Goal: Check status

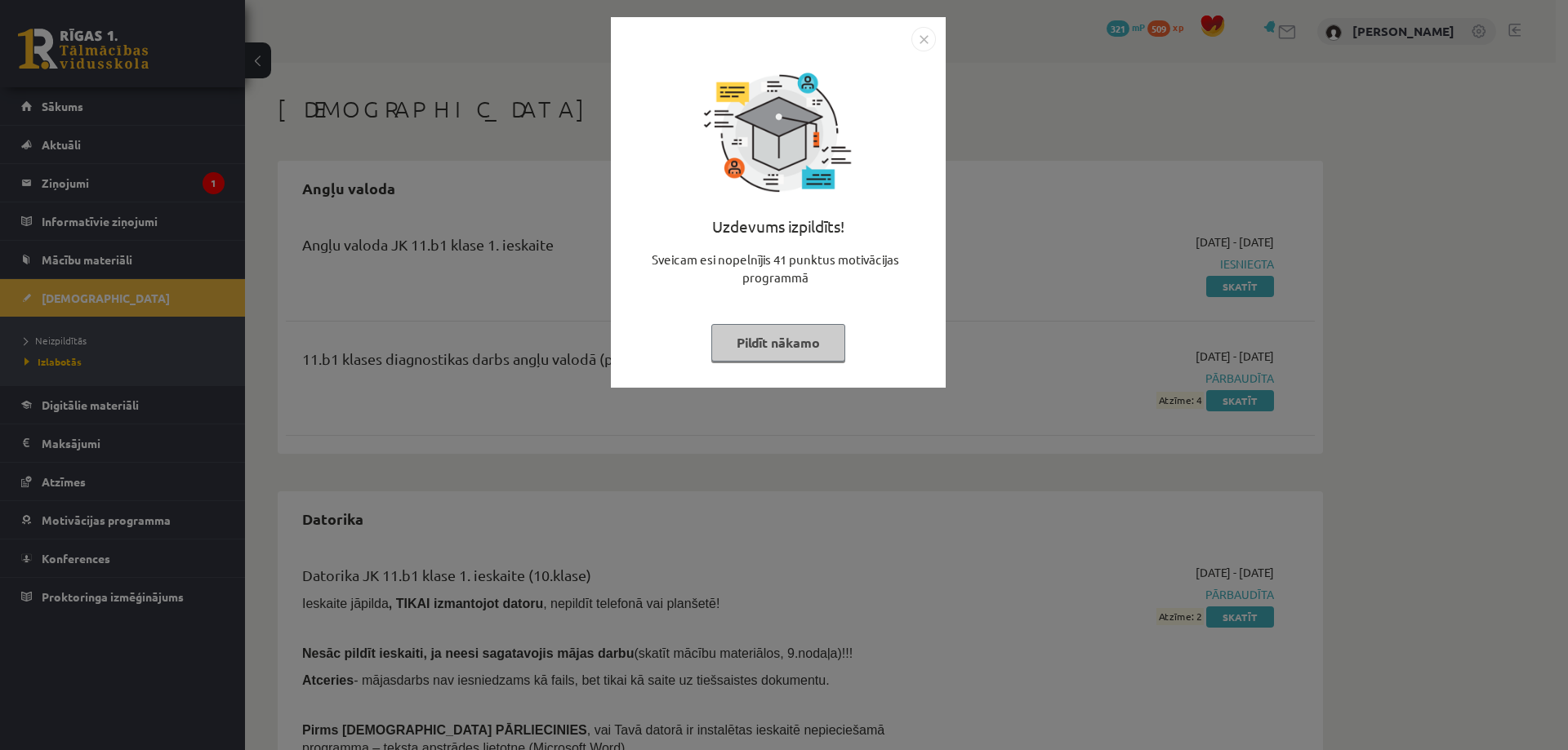
drag, startPoint x: 0, startPoint y: 0, endPoint x: 775, endPoint y: 343, distance: 847.5
click at [775, 343] on button "Pildīt nākamo" at bounding box center [779, 342] width 134 height 38
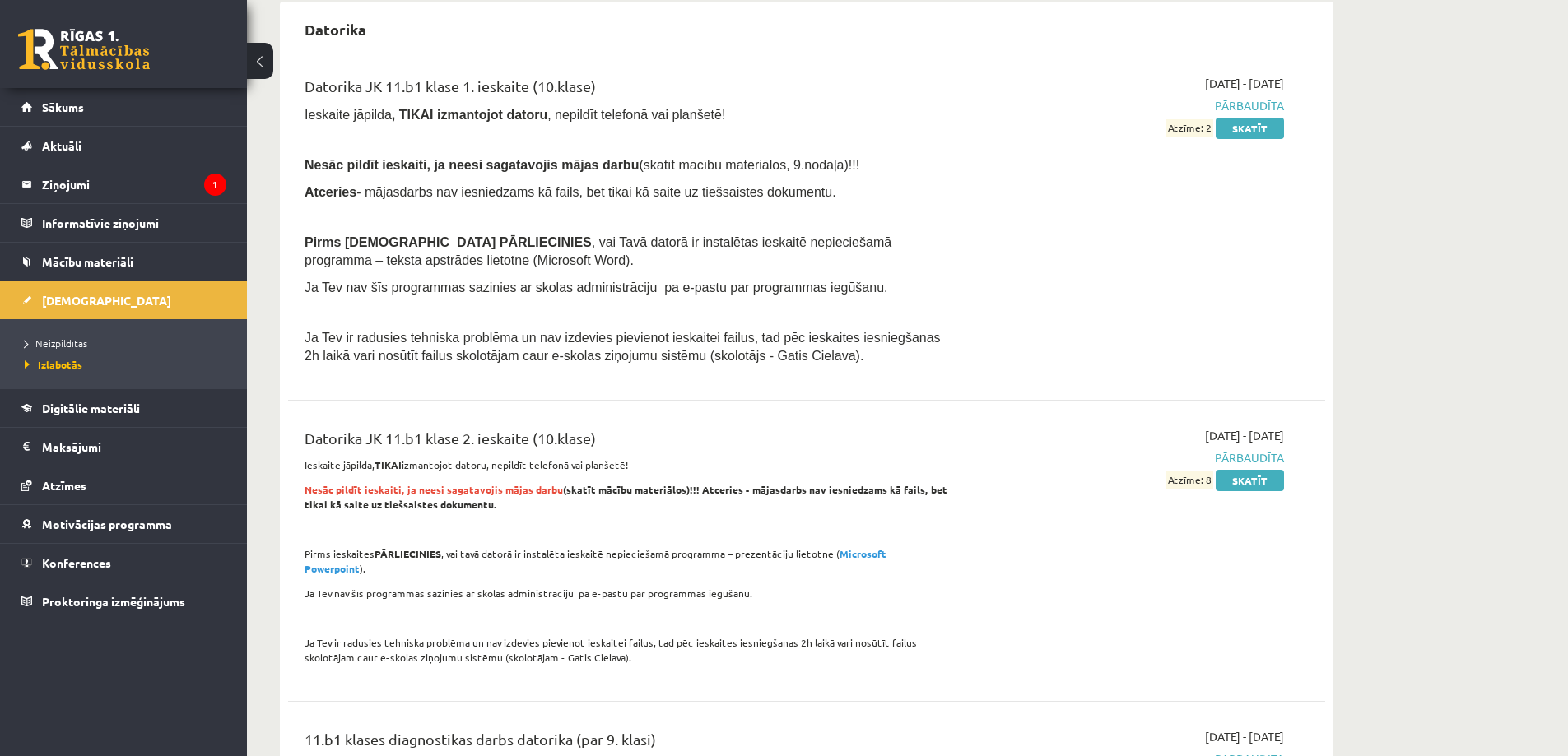
scroll to position [576, 0]
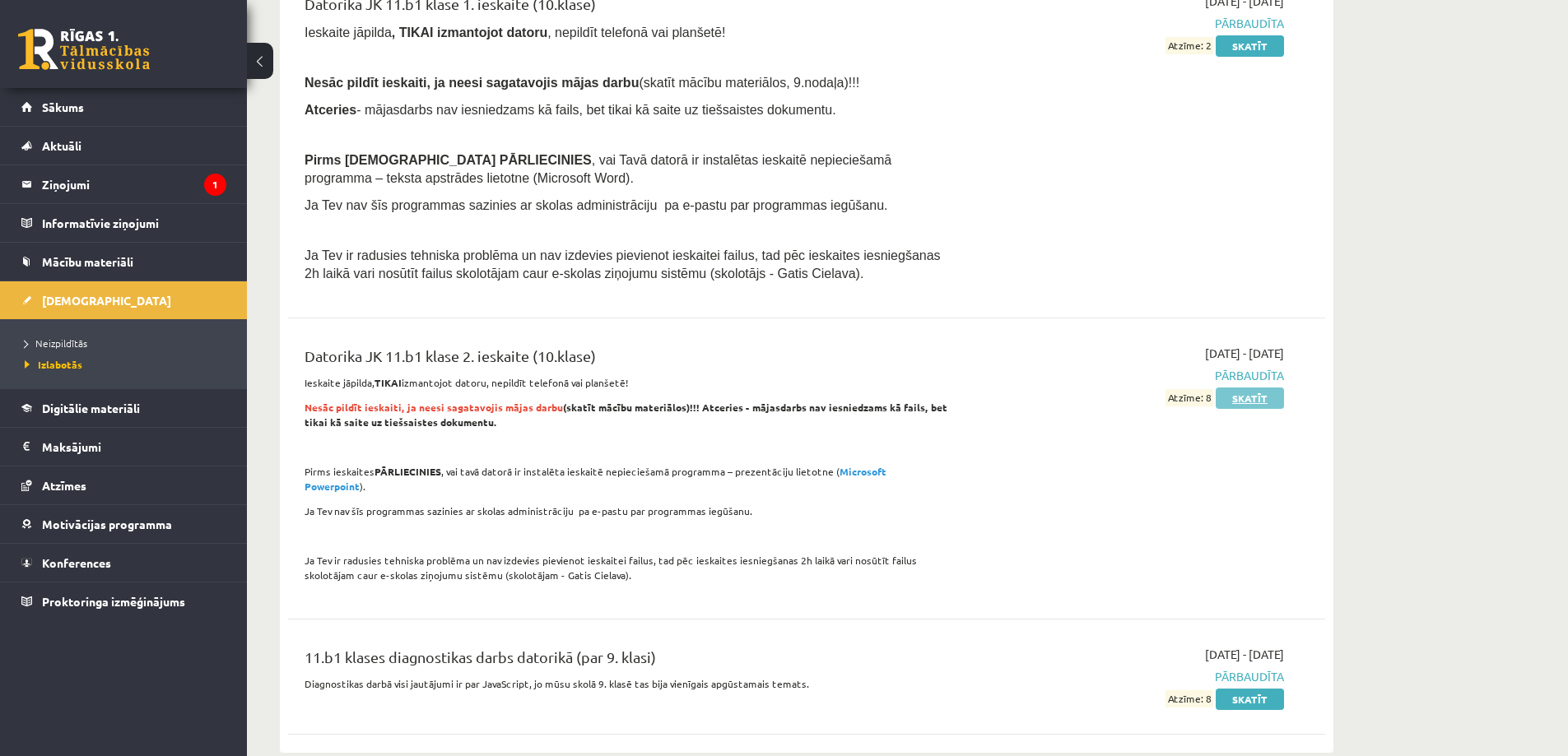
click at [1250, 398] on link "Skatīt" at bounding box center [1249, 398] width 69 height 21
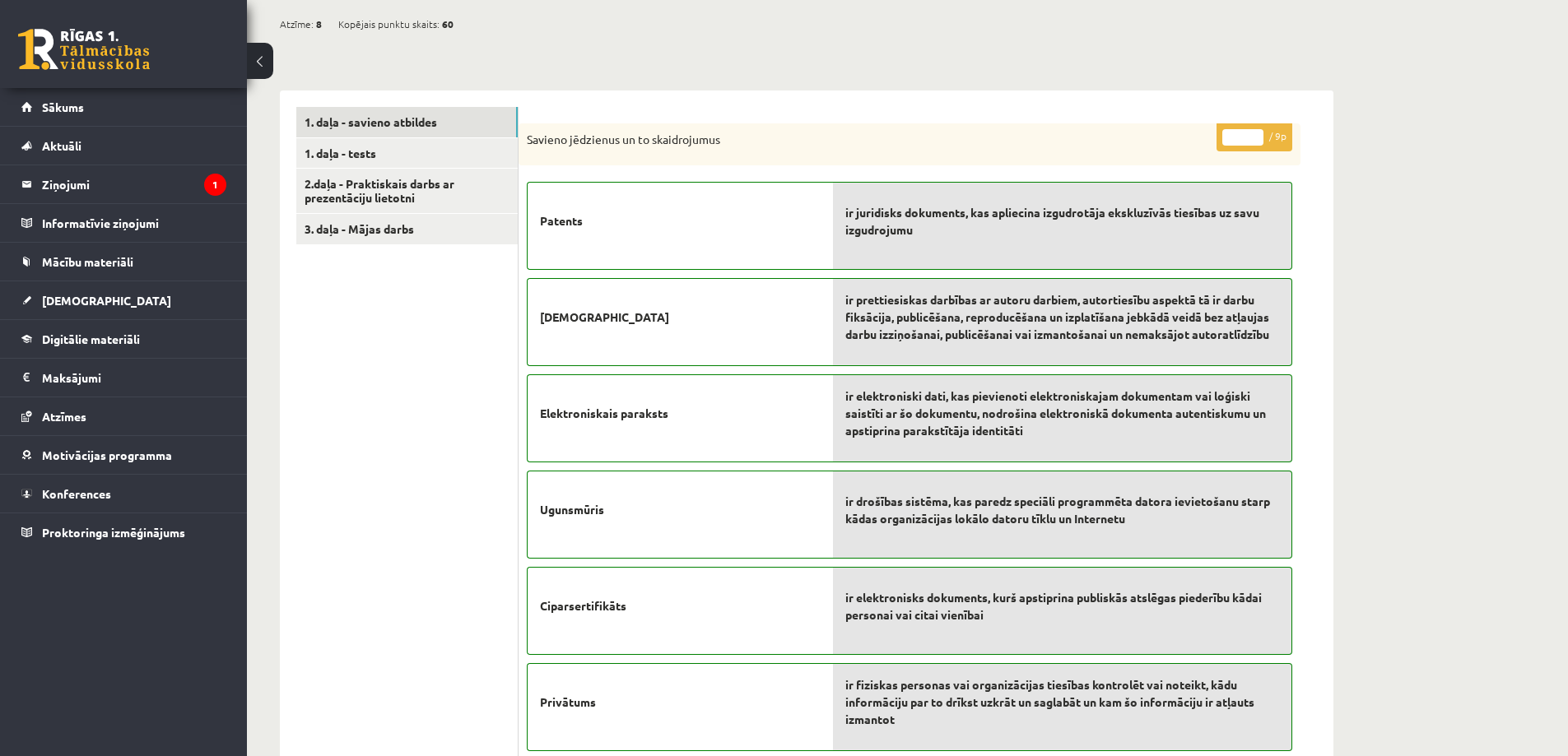
scroll to position [412, 0]
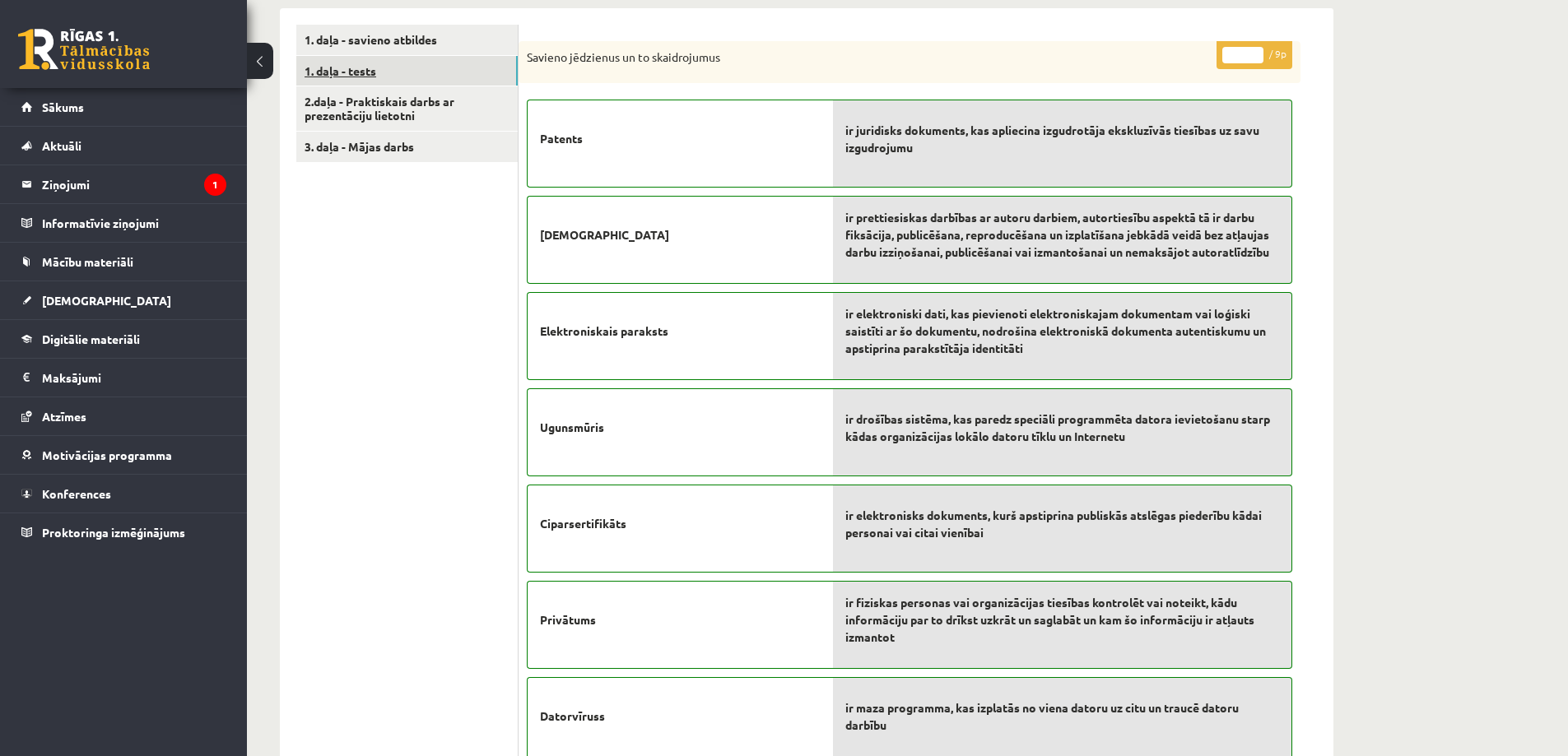
click at [395, 64] on link "1. daļa - tests" at bounding box center [407, 71] width 222 height 30
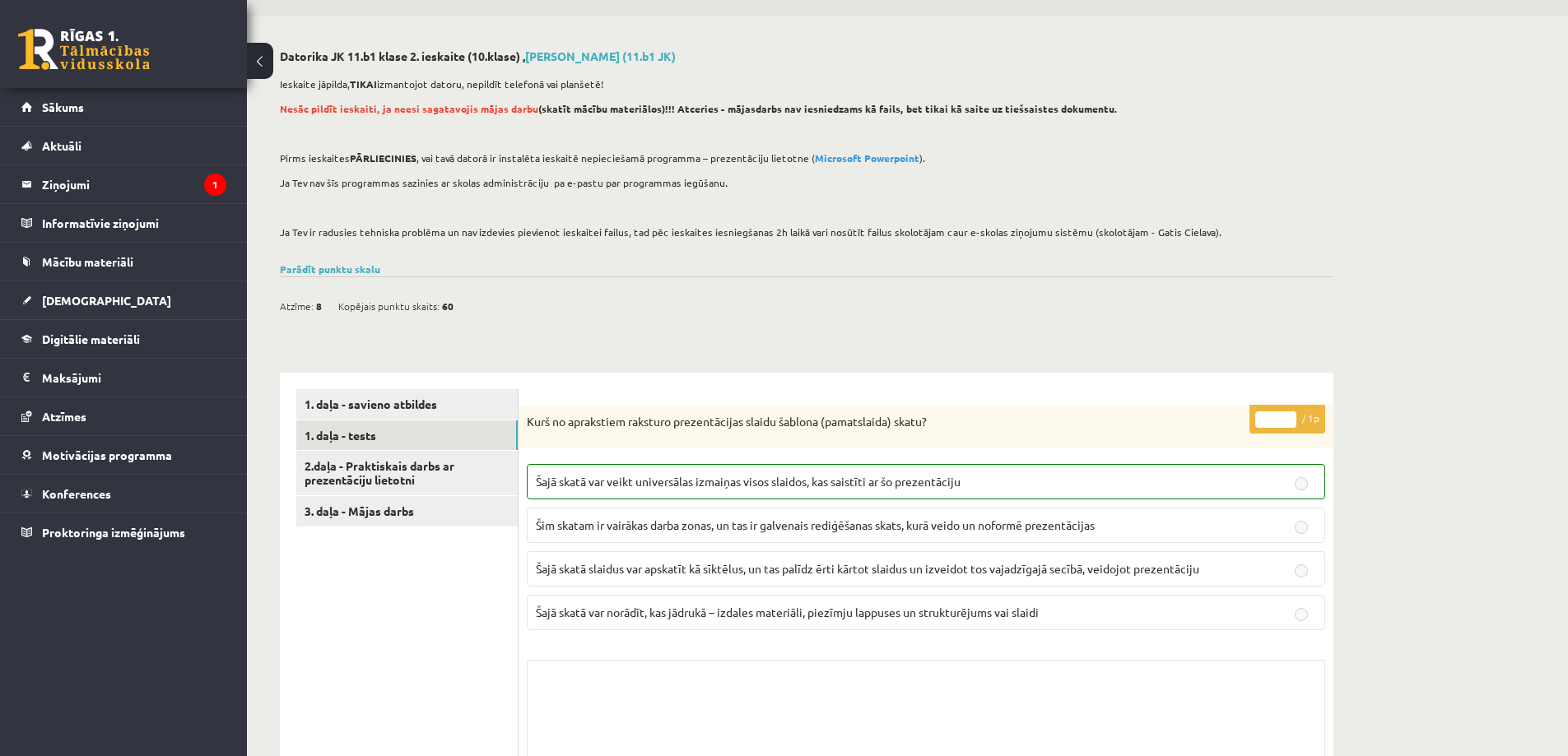
scroll to position [0, 0]
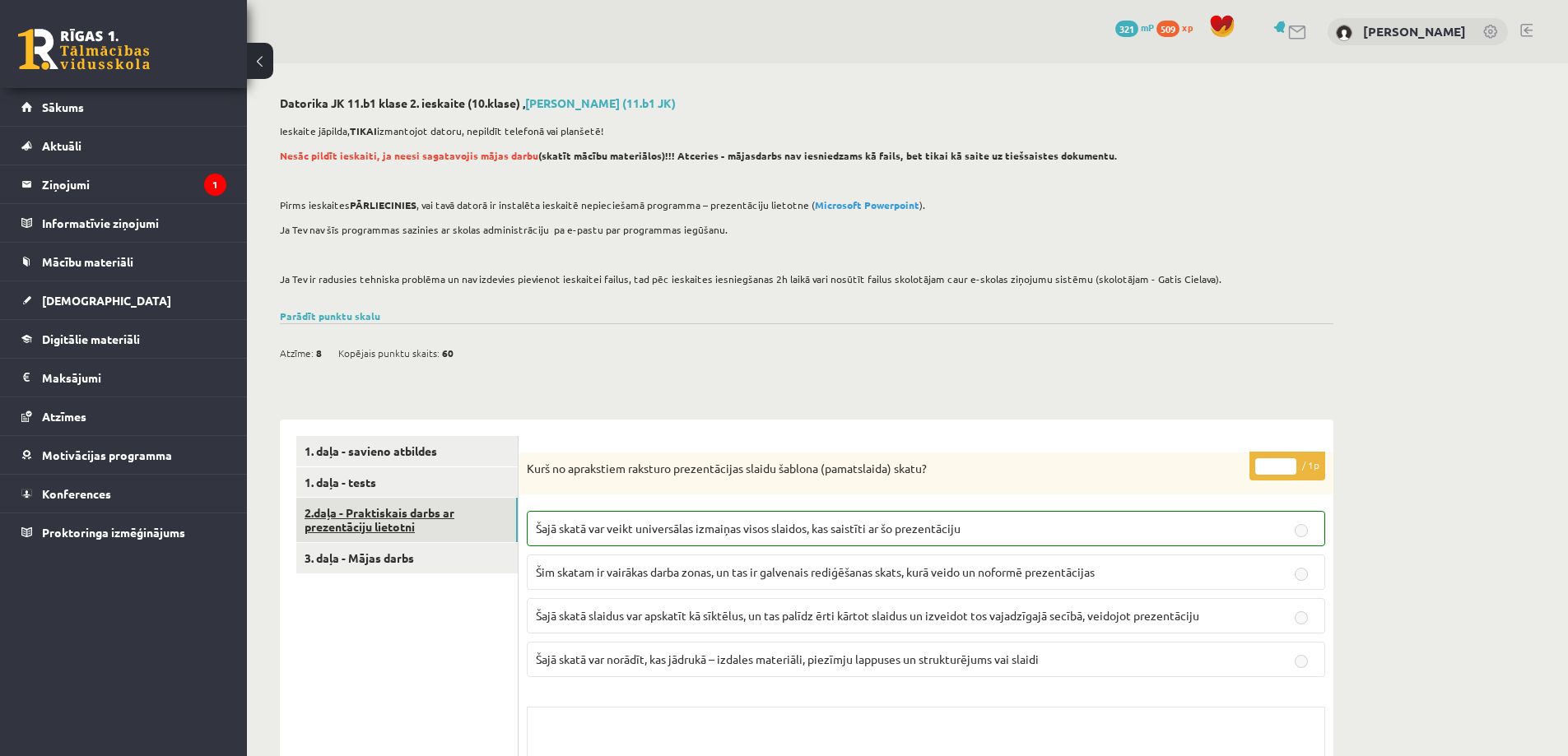
click at [443, 514] on link "2.daļa - Praktiskais darbs ar prezentāciju lietotni" at bounding box center [407, 520] width 222 height 44
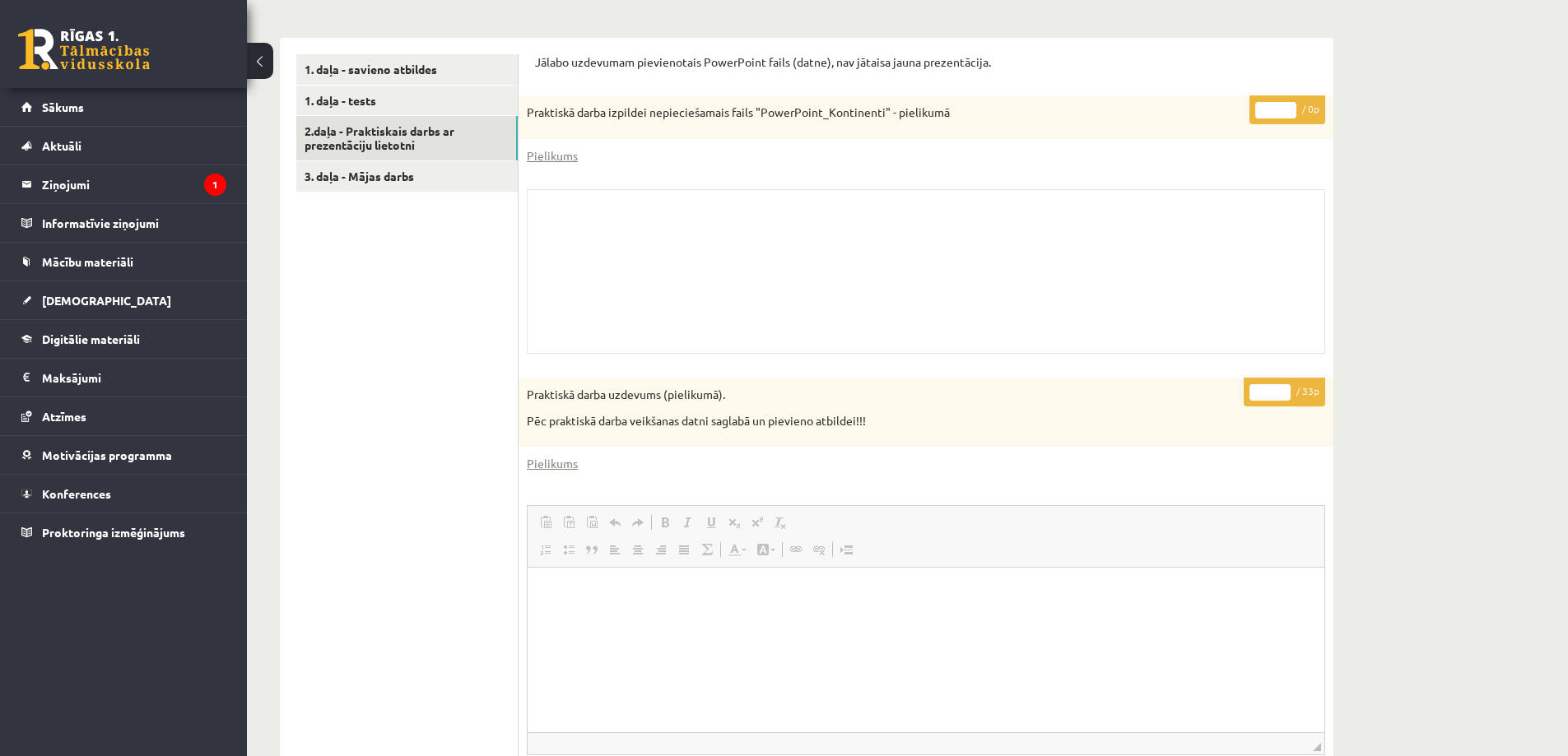
scroll to position [412, 0]
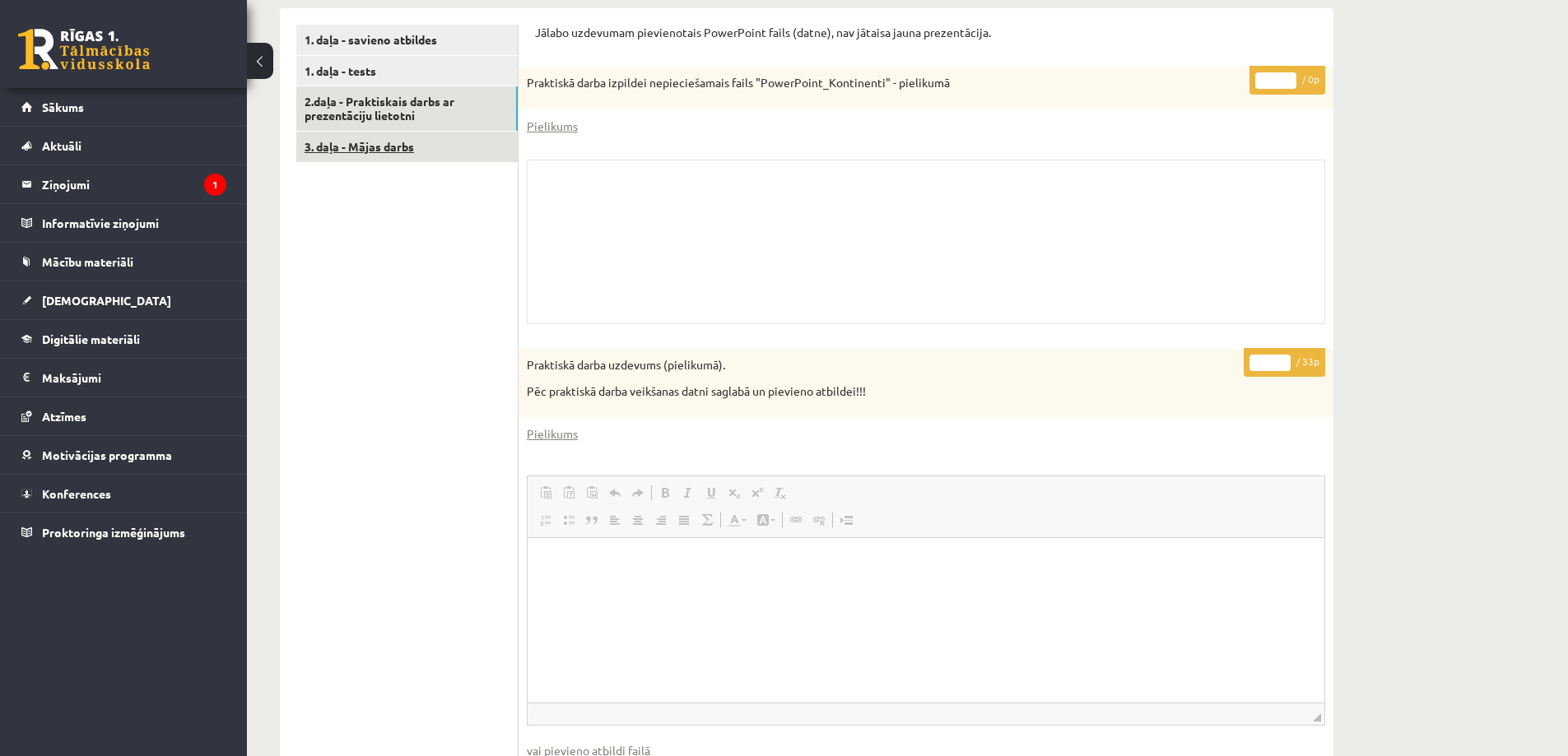
click at [422, 141] on link "3. daļa - Mājas darbs" at bounding box center [407, 147] width 222 height 30
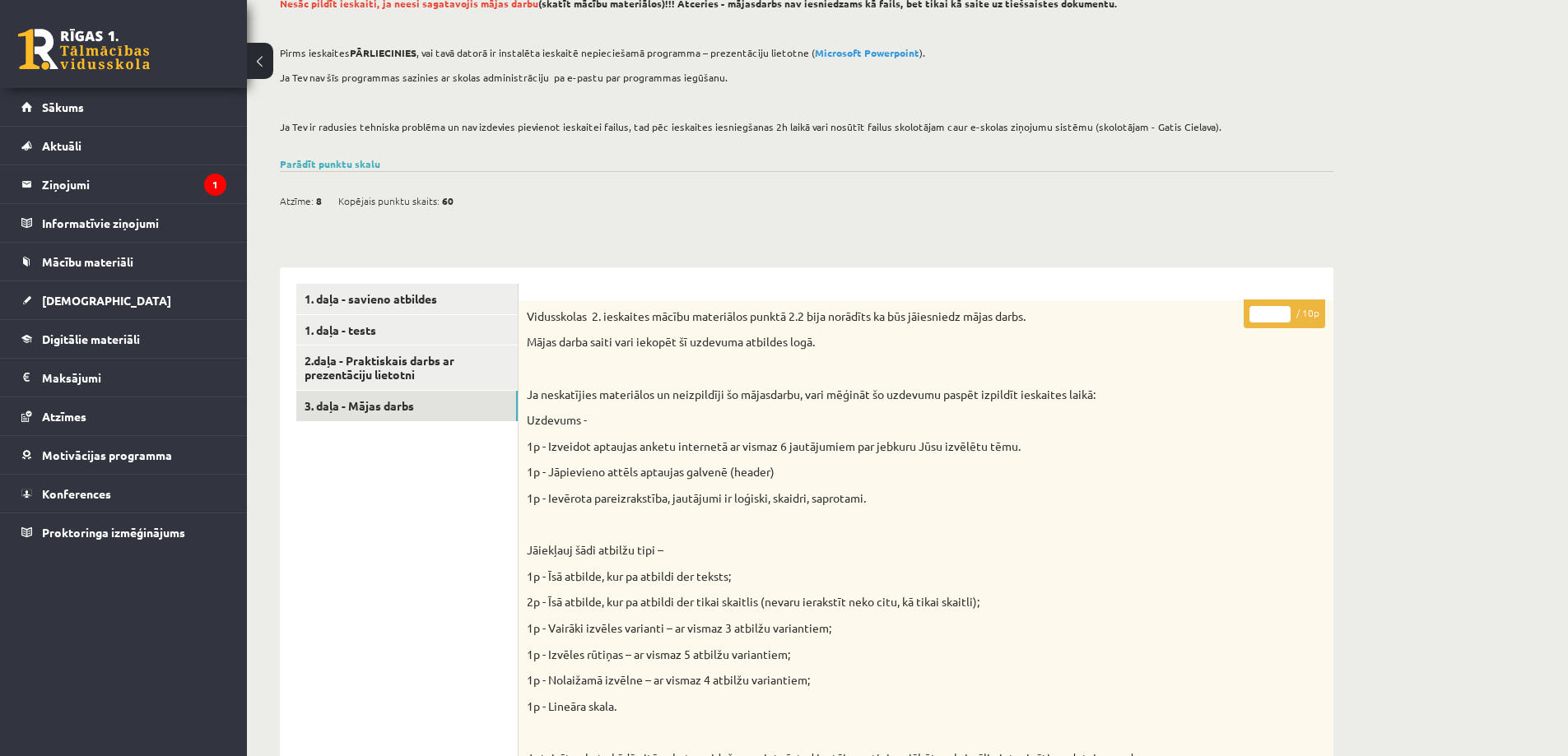
scroll to position [83, 0]
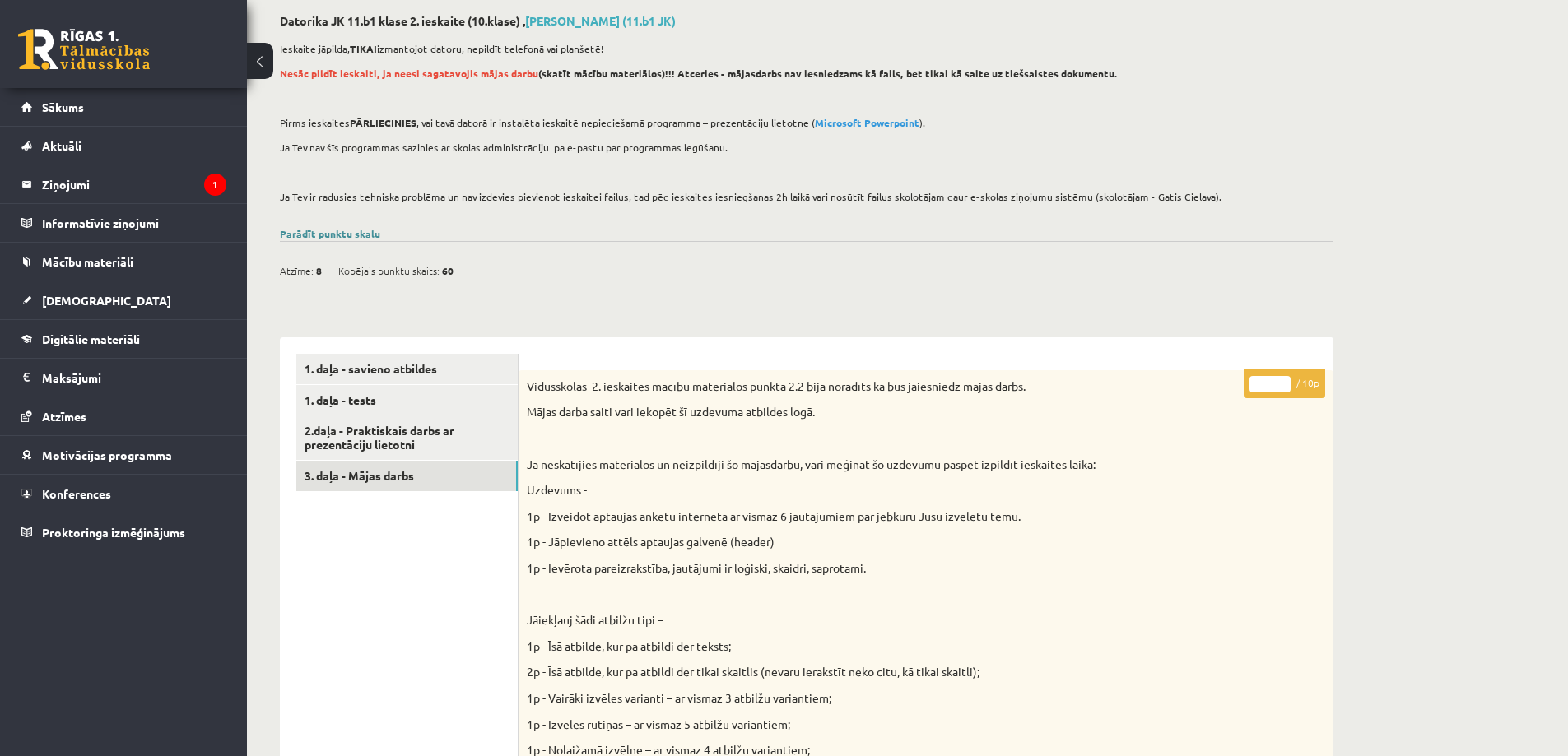
click at [349, 235] on link "Parādīt punktu skalu" at bounding box center [330, 233] width 101 height 13
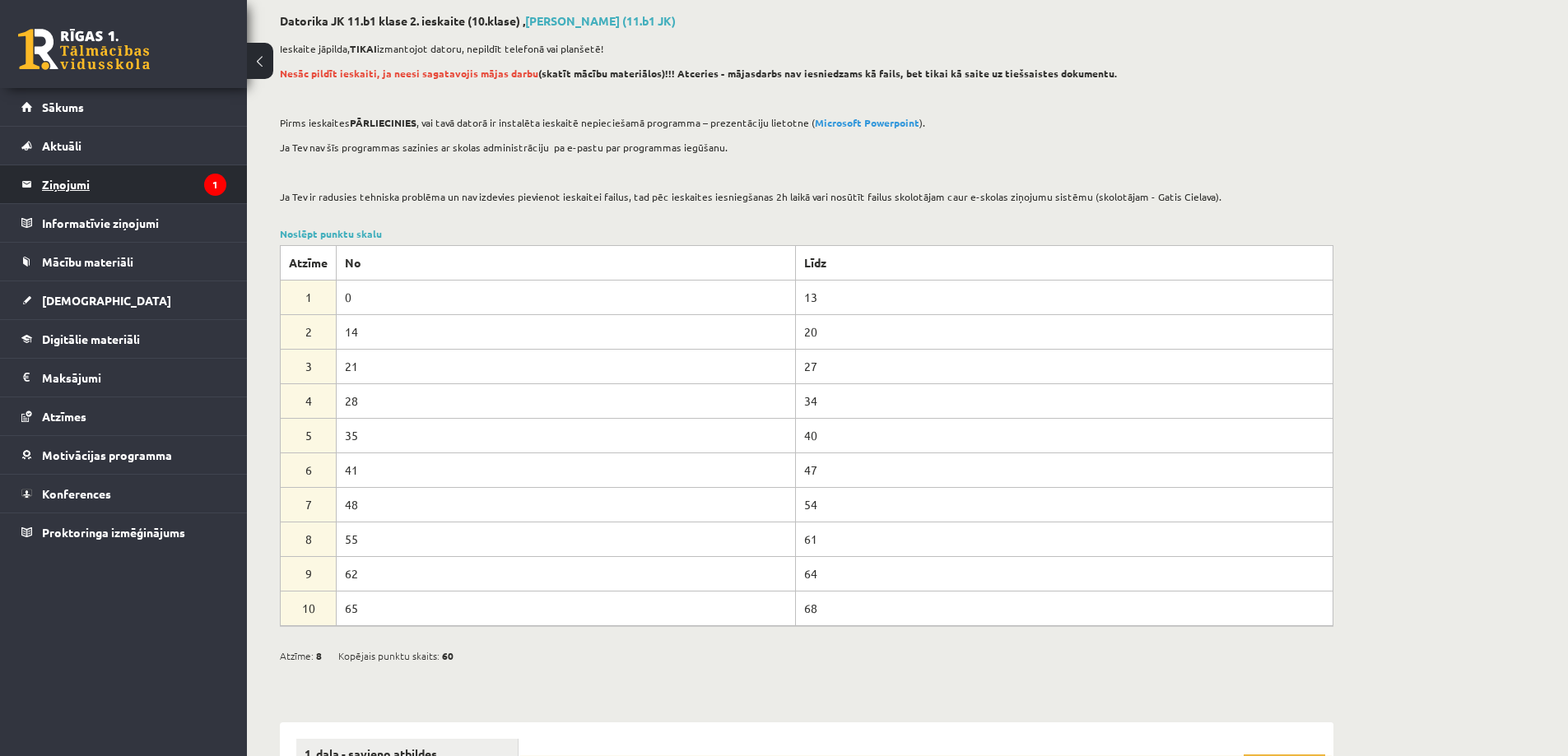
click at [149, 189] on legend "Ziņojumi 1" at bounding box center [133, 184] width 184 height 38
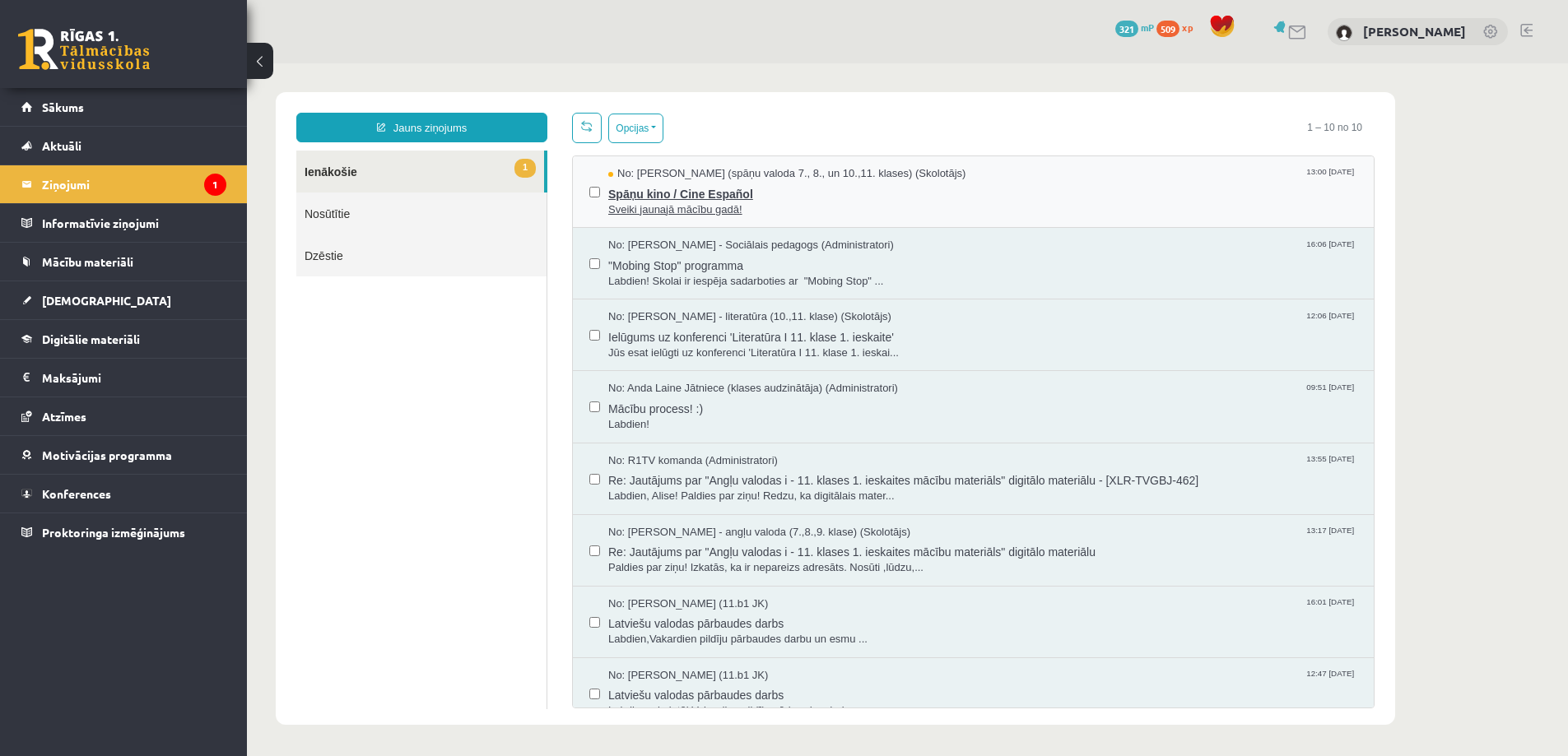
click at [861, 194] on span "Spāņu kino / Cine Español" at bounding box center [983, 191] width 749 height 20
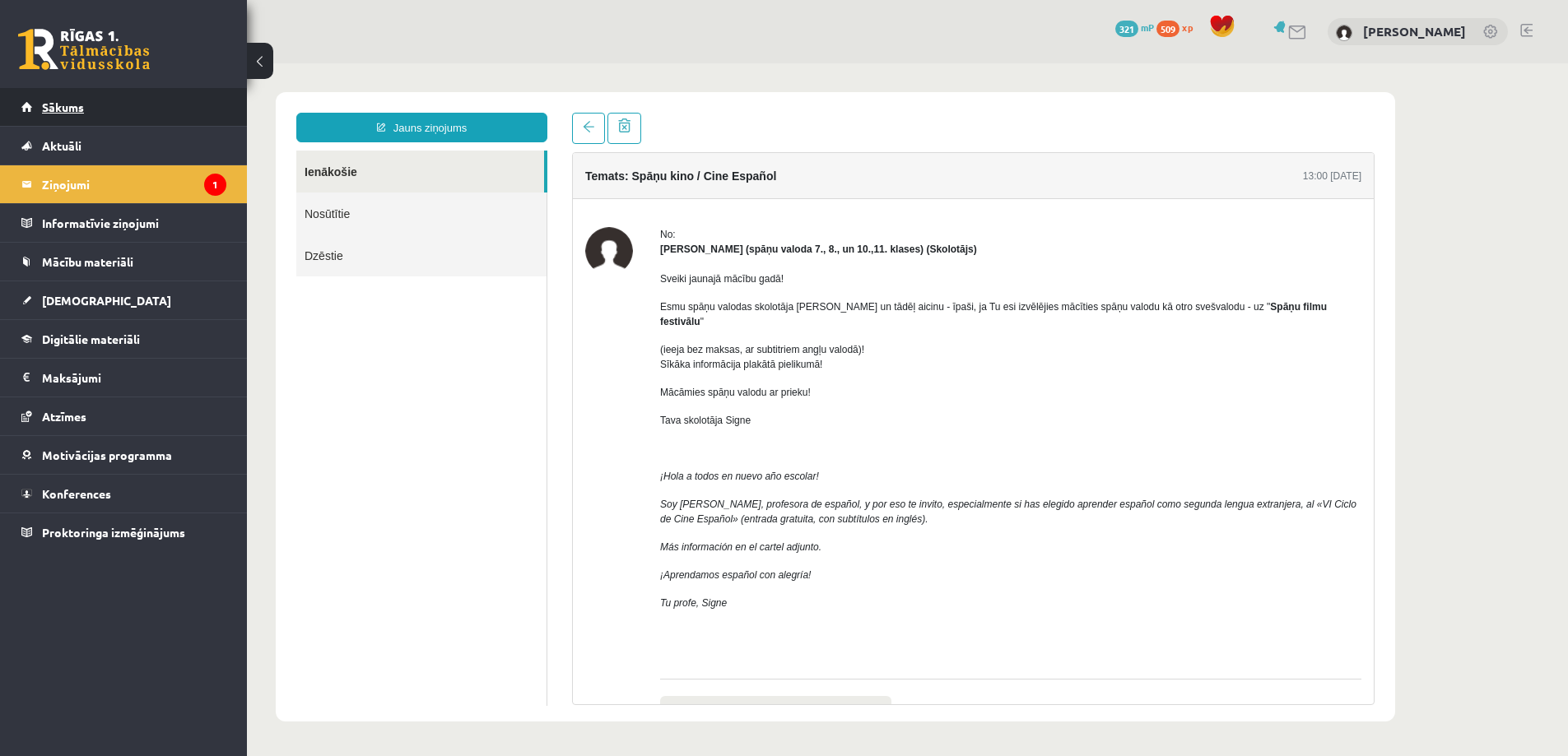
click at [125, 95] on link "Sākums" at bounding box center [124, 107] width 205 height 38
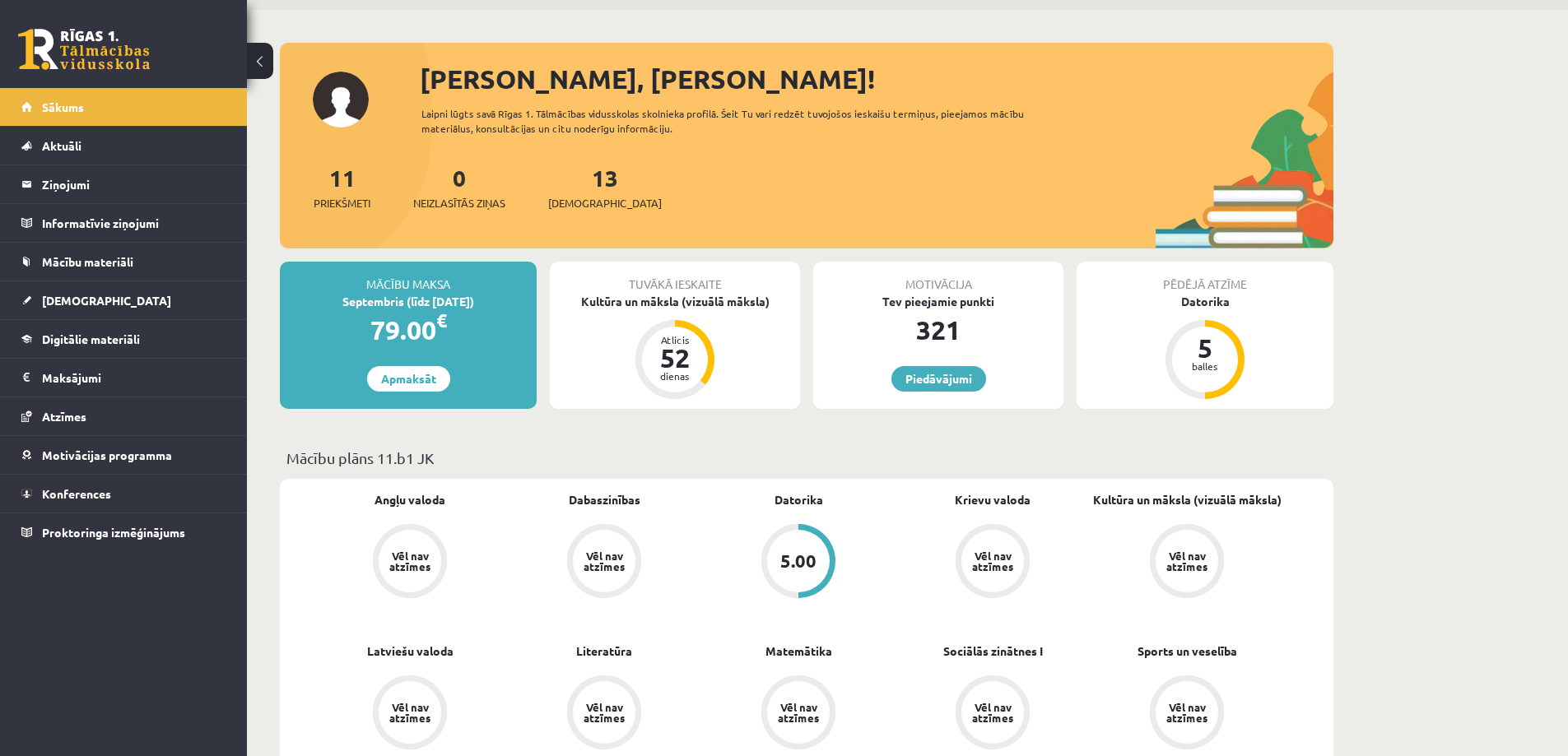
scroll to position [83, 0]
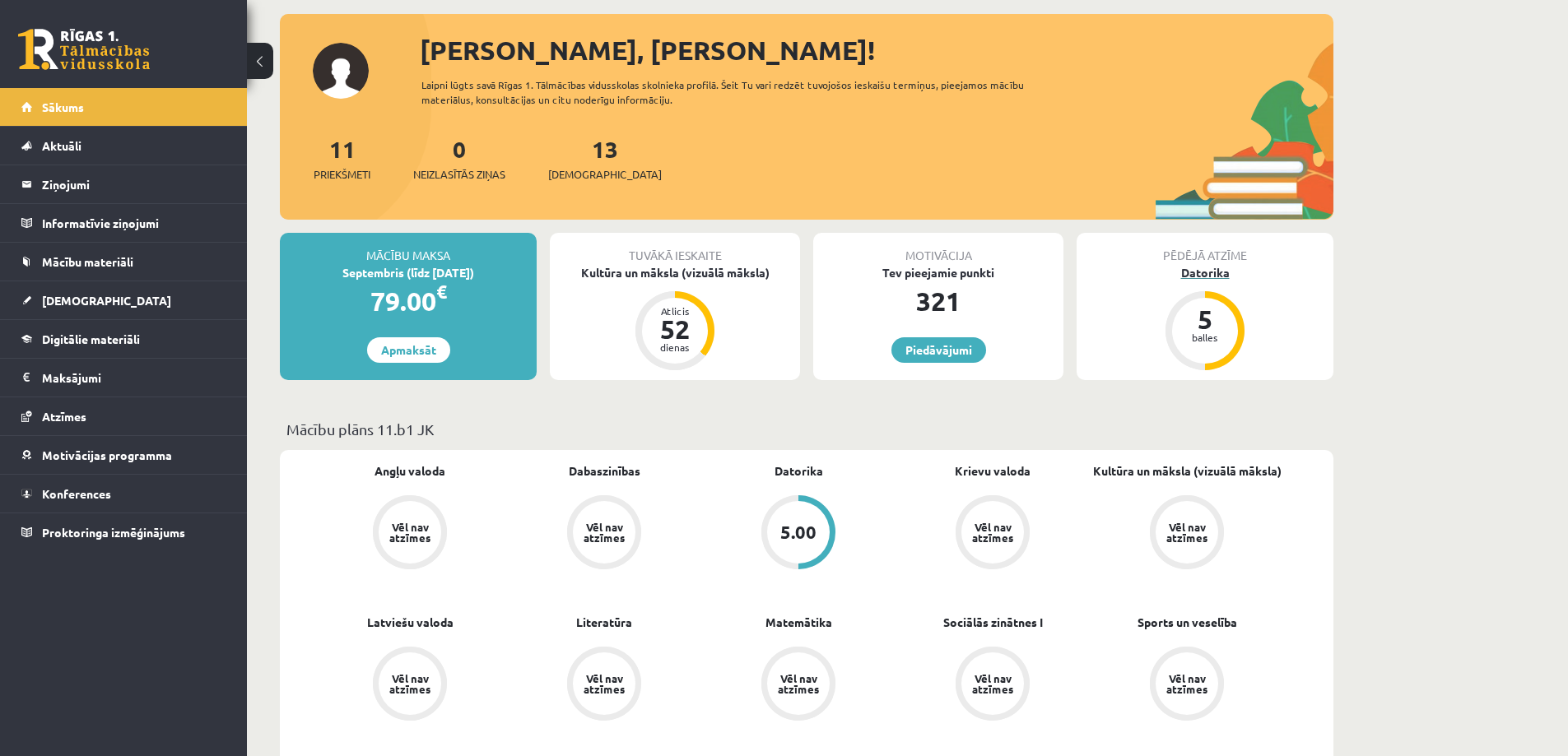
click at [1203, 331] on div "5" at bounding box center [1206, 319] width 50 height 27
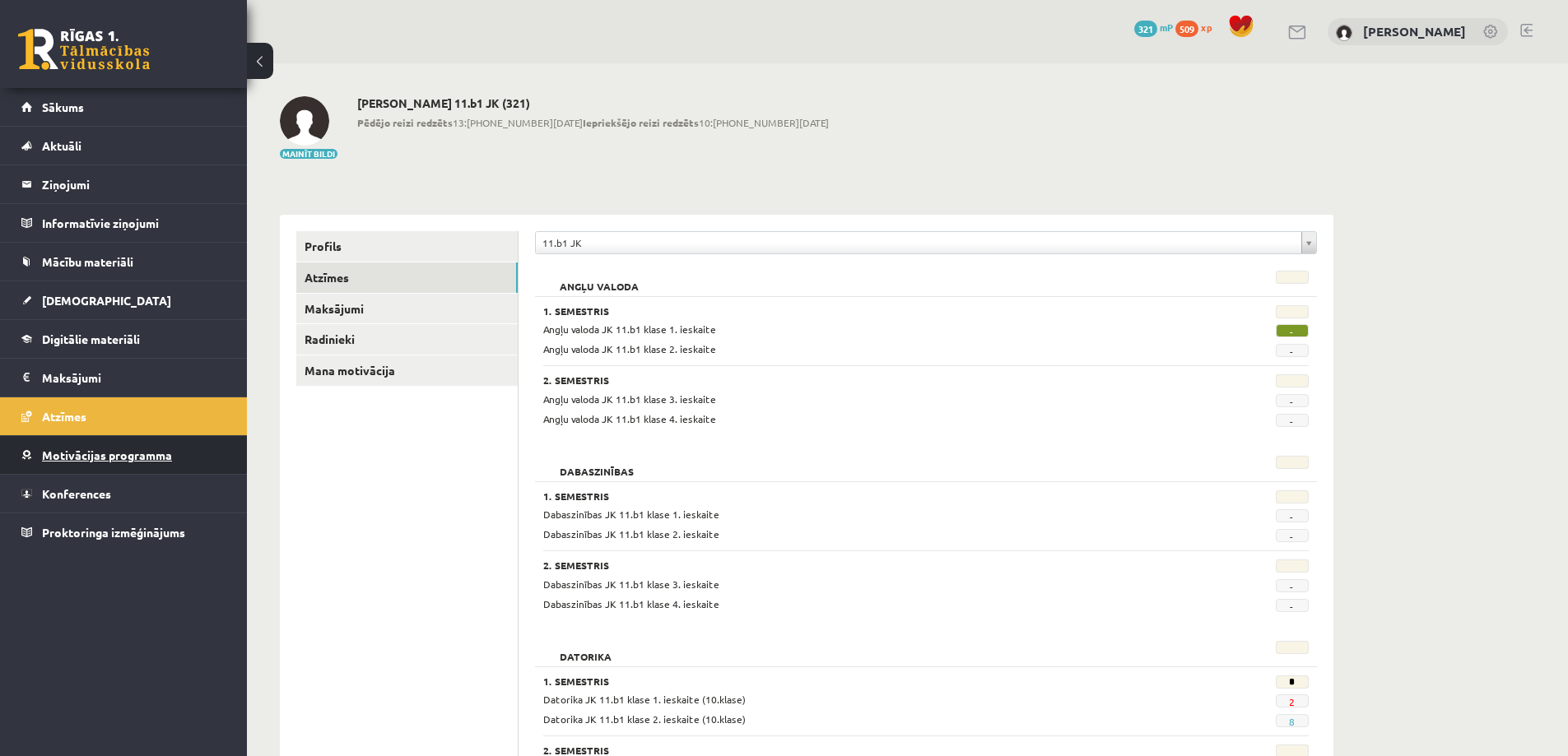
click at [159, 457] on span "Motivācijas programma" at bounding box center [107, 454] width 130 height 15
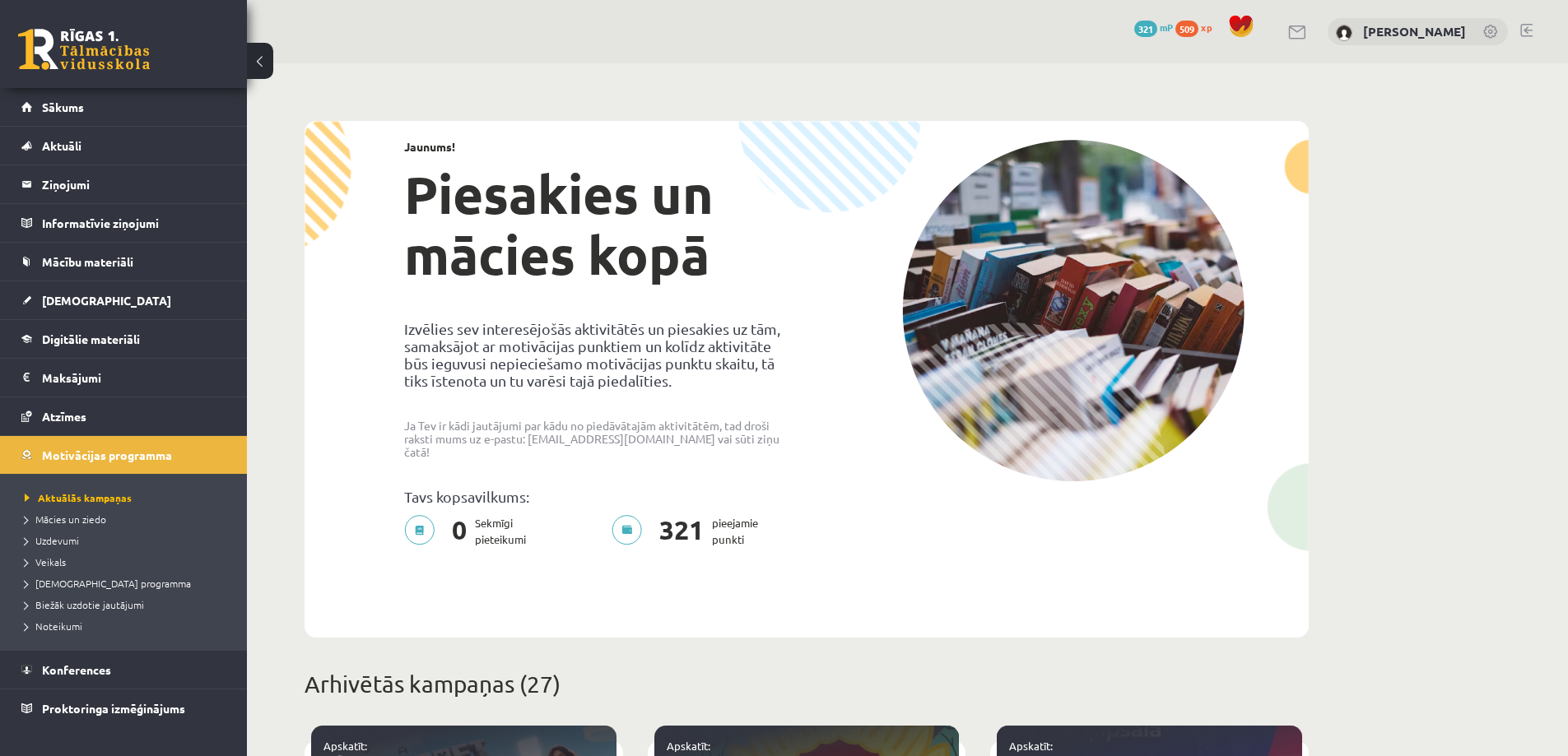
click at [1529, 29] on link at bounding box center [1527, 30] width 12 height 13
